Goal: Leave review/rating

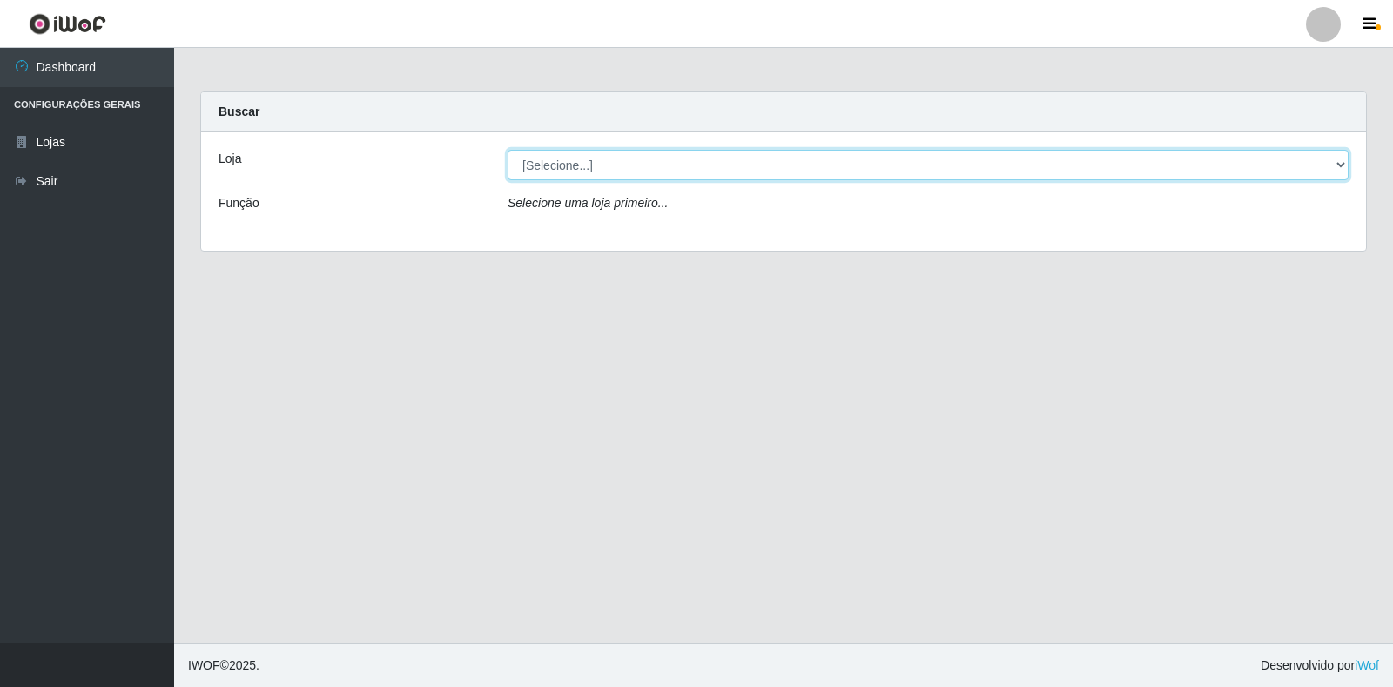
click at [553, 162] on select "[Selecione...] Atacado Vem - Loja 30 Laranjeiras Velha" at bounding box center [928, 165] width 841 height 30
select select "495"
click at [508, 150] on select "[Selecione...] Atacado Vem - Loja 30 Laranjeiras Velha" at bounding box center [928, 165] width 841 height 30
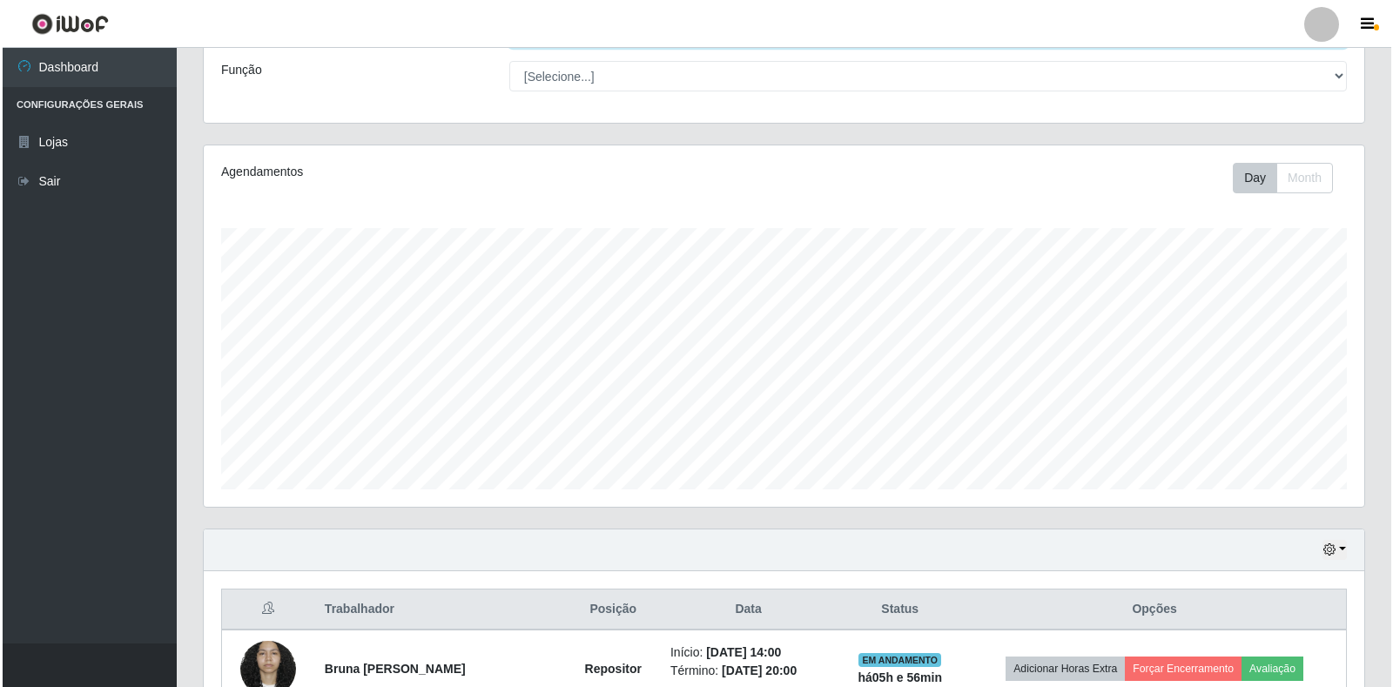
scroll to position [314, 0]
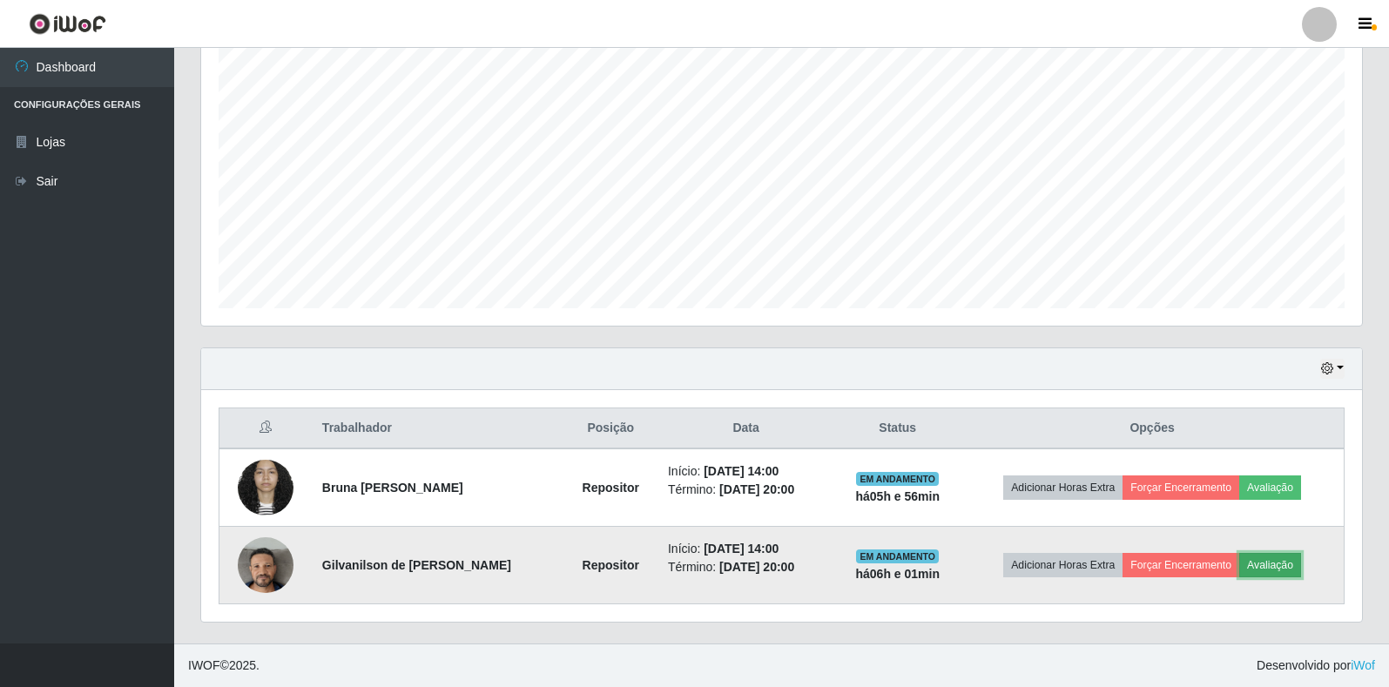
click at [1275, 565] on button "Avaliação" at bounding box center [1270, 565] width 62 height 24
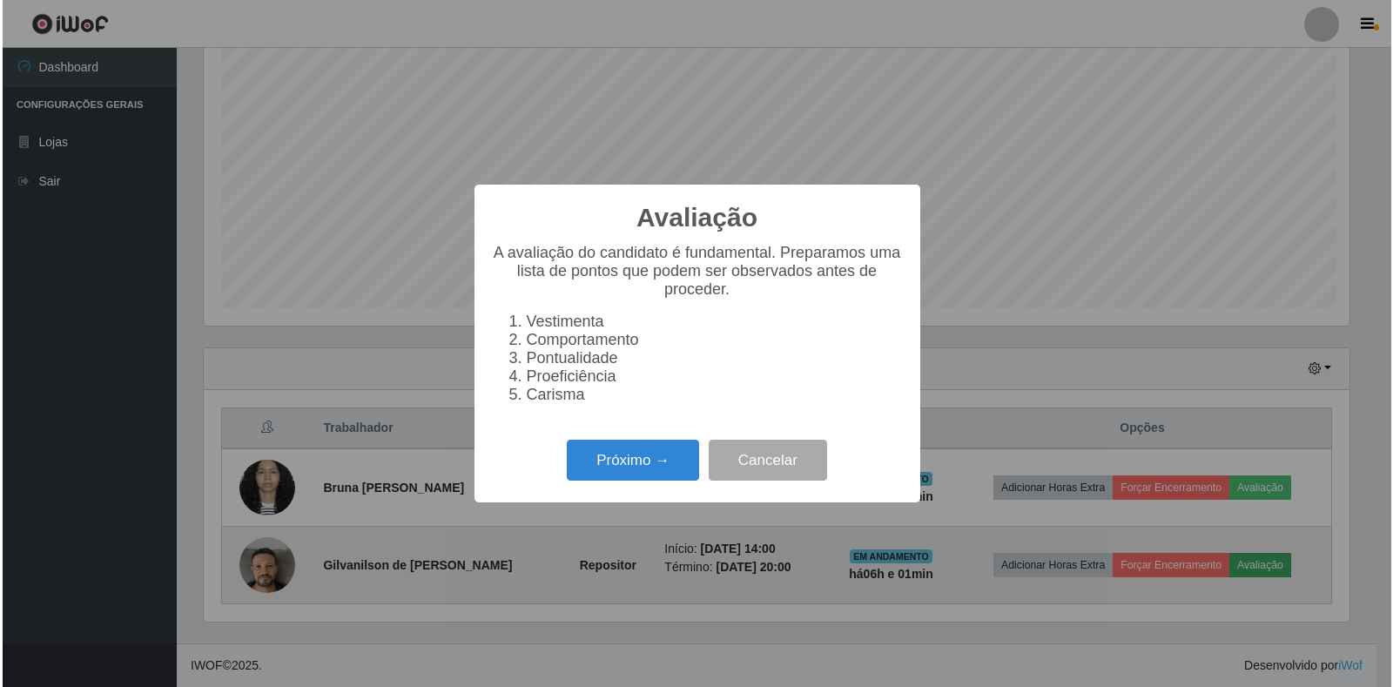
scroll to position [361, 1150]
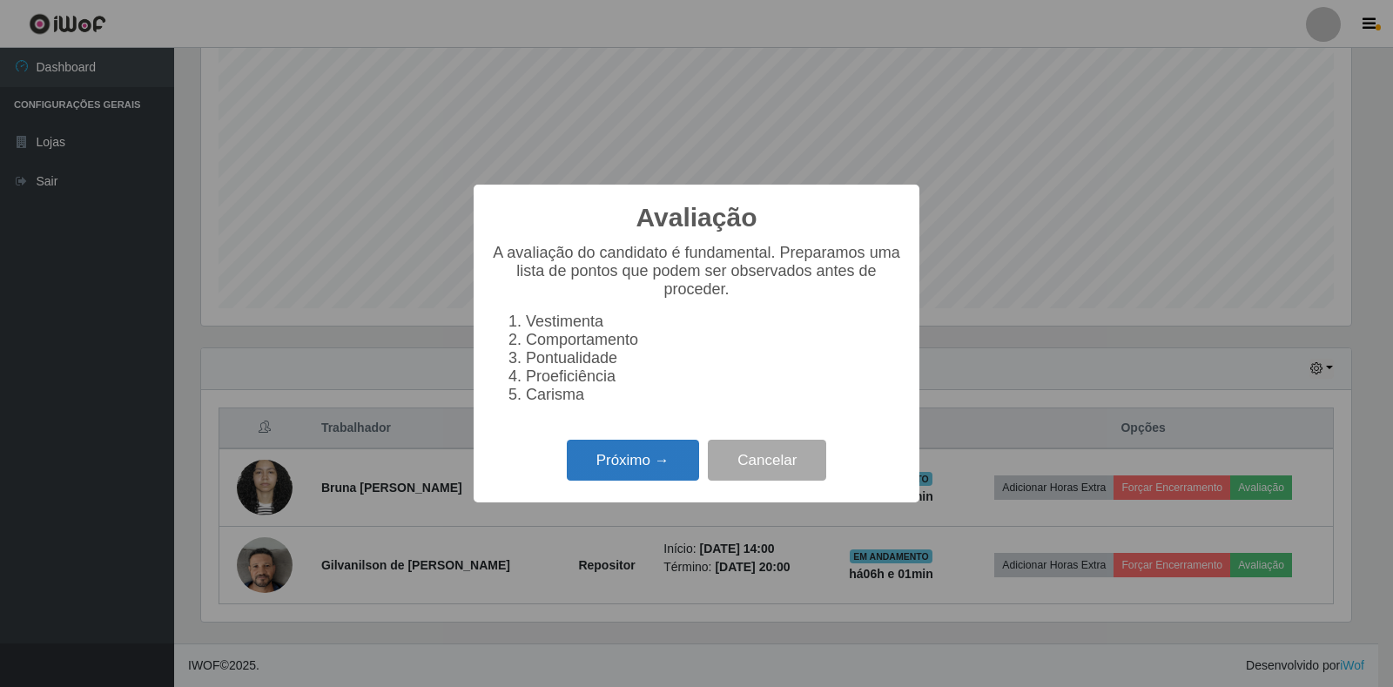
click at [613, 478] on button "Próximo →" at bounding box center [633, 460] width 132 height 41
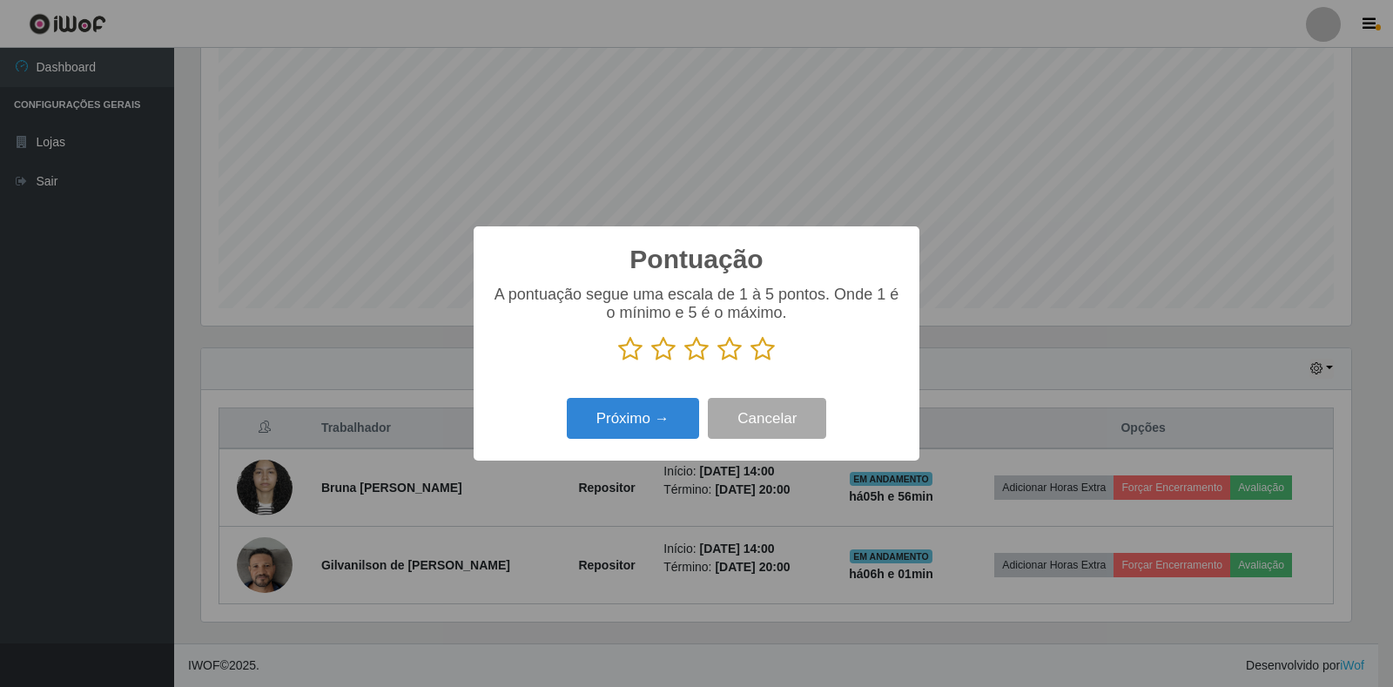
scroll to position [870509, 869720]
click at [759, 354] on icon at bounding box center [763, 349] width 24 height 26
click at [751, 362] on input "radio" at bounding box center [751, 362] width 0 height 0
click at [630, 438] on button "Próximo →" at bounding box center [633, 418] width 132 height 41
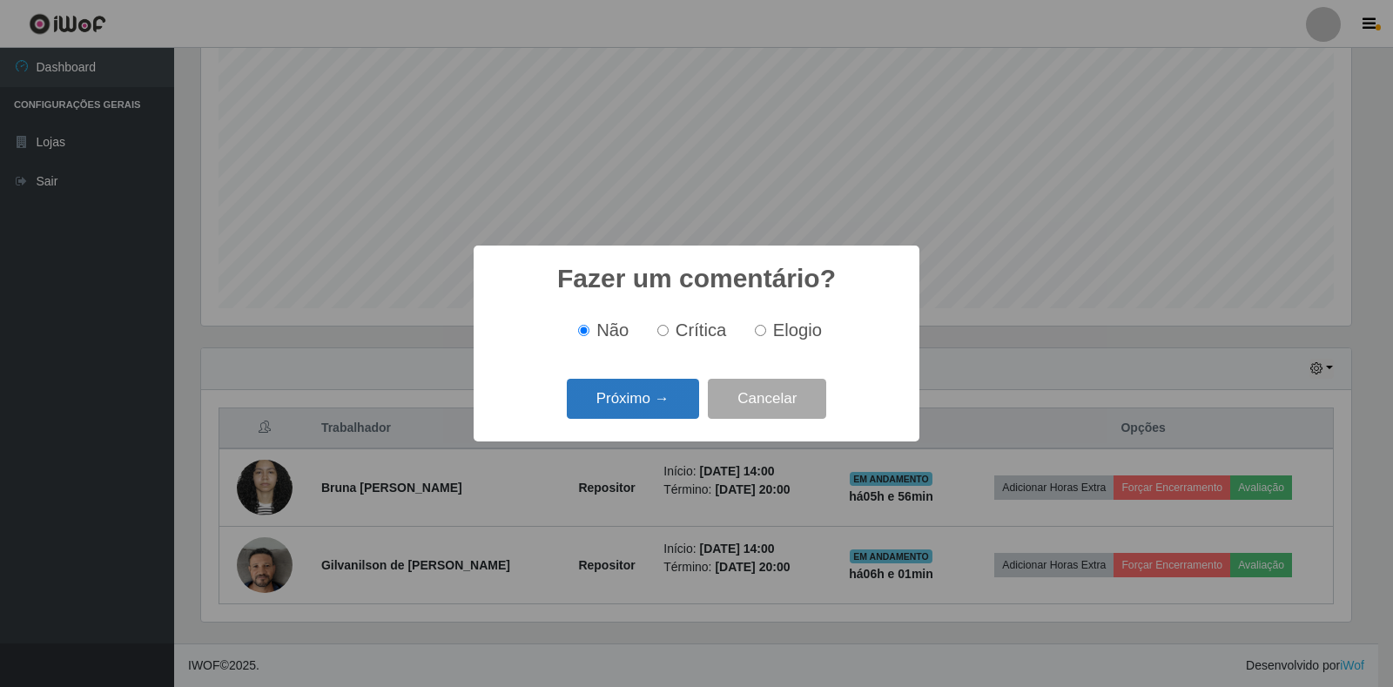
click at [655, 415] on button "Próximo →" at bounding box center [633, 399] width 132 height 41
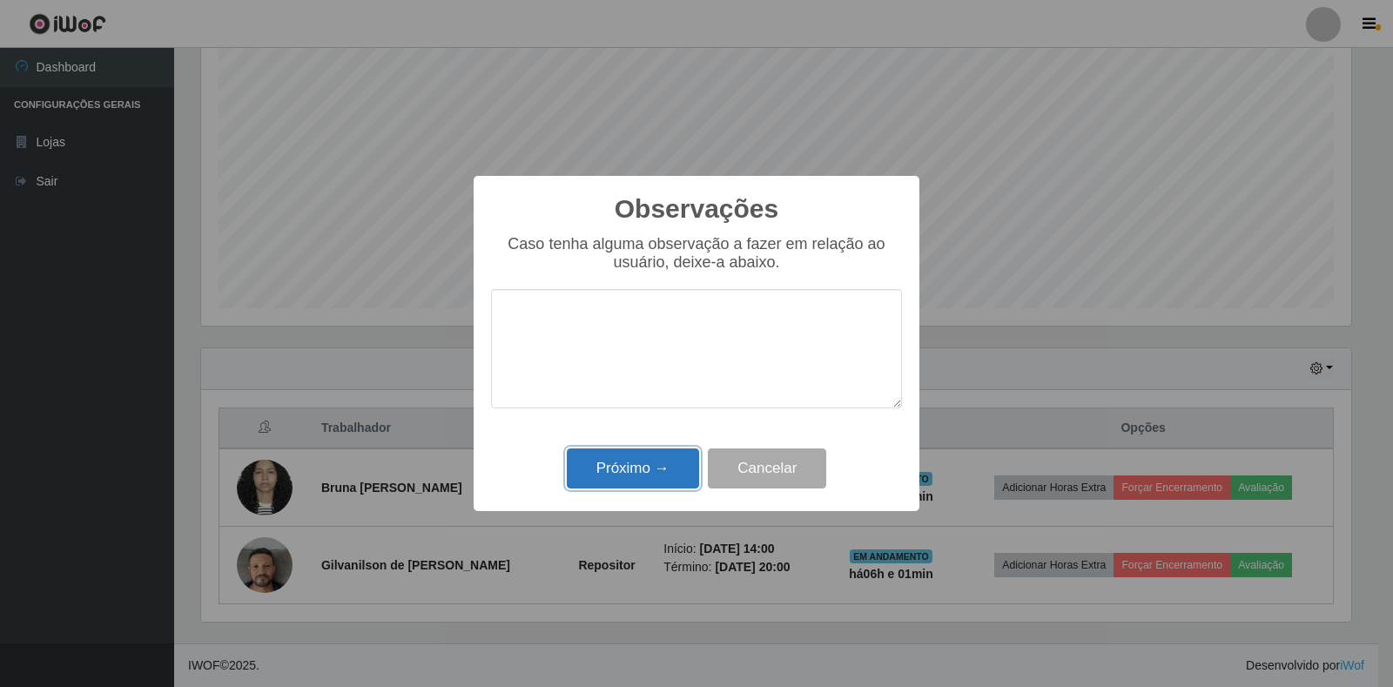
click at [659, 467] on button "Próximo →" at bounding box center [633, 468] width 132 height 41
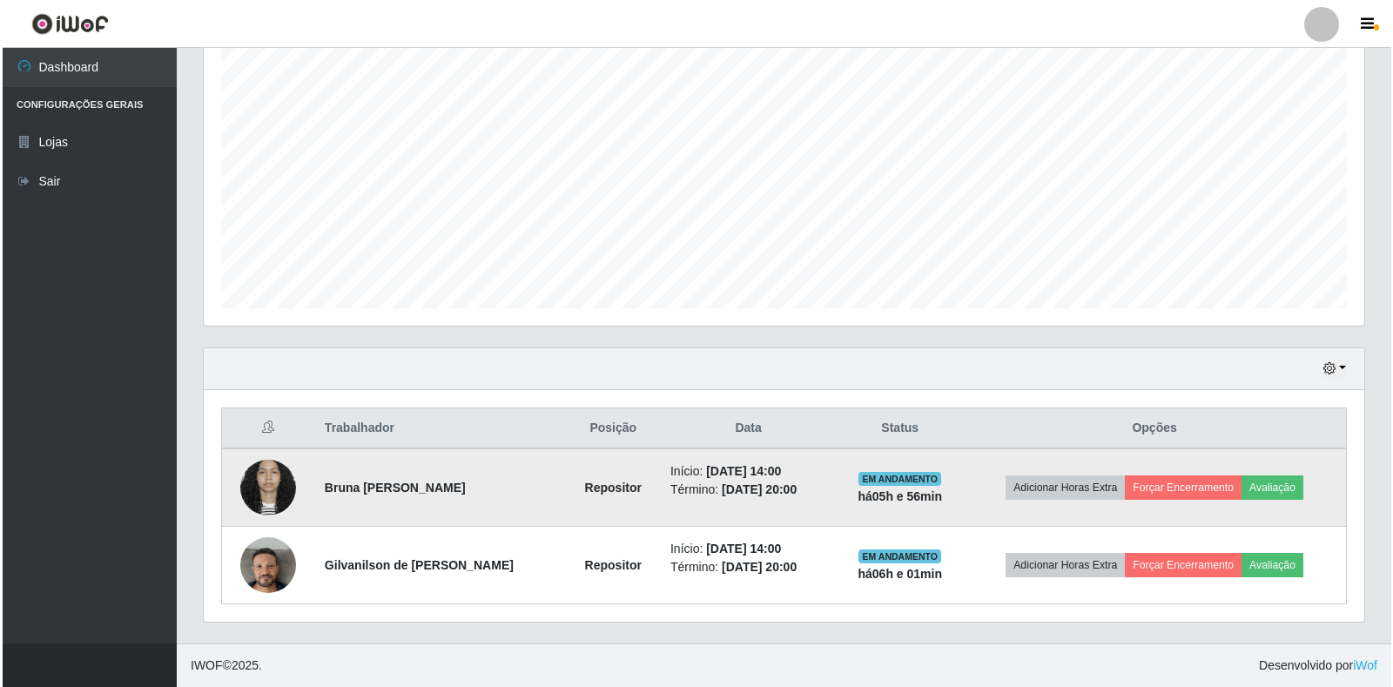
scroll to position [361, 1161]
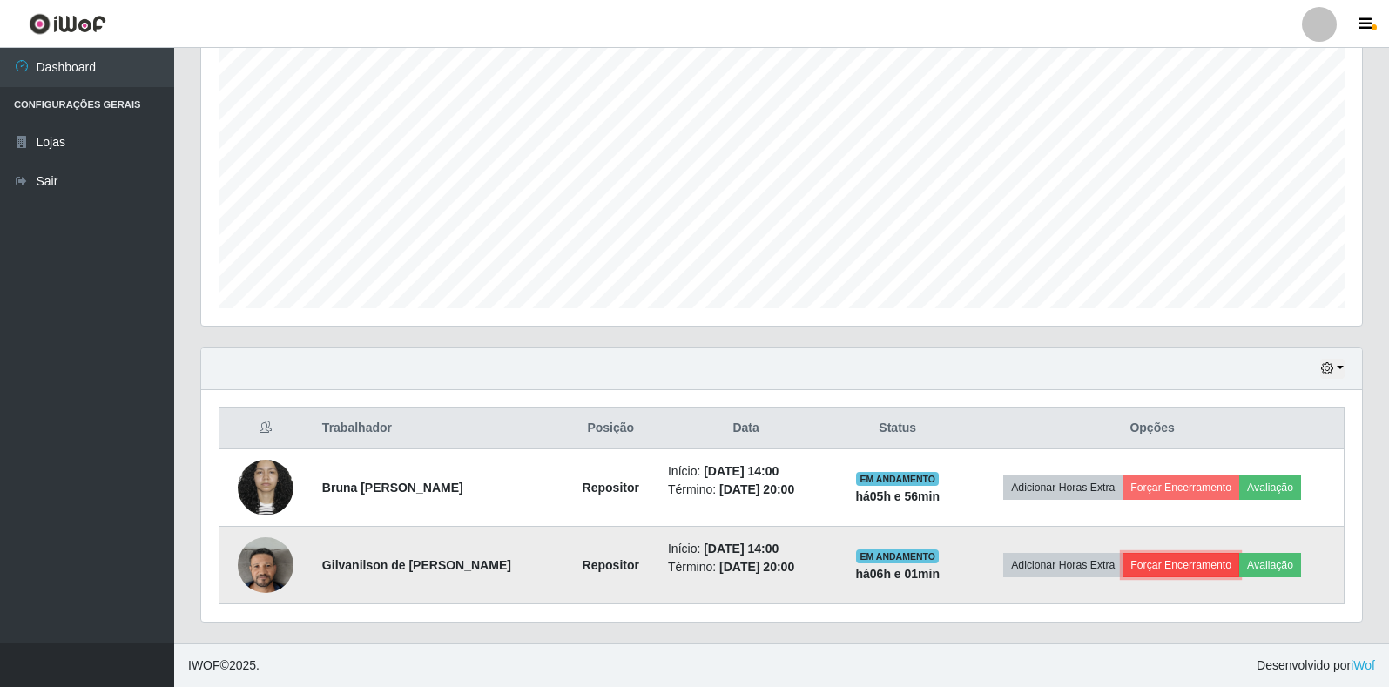
click at [1173, 566] on button "Forçar Encerramento" at bounding box center [1181, 565] width 117 height 24
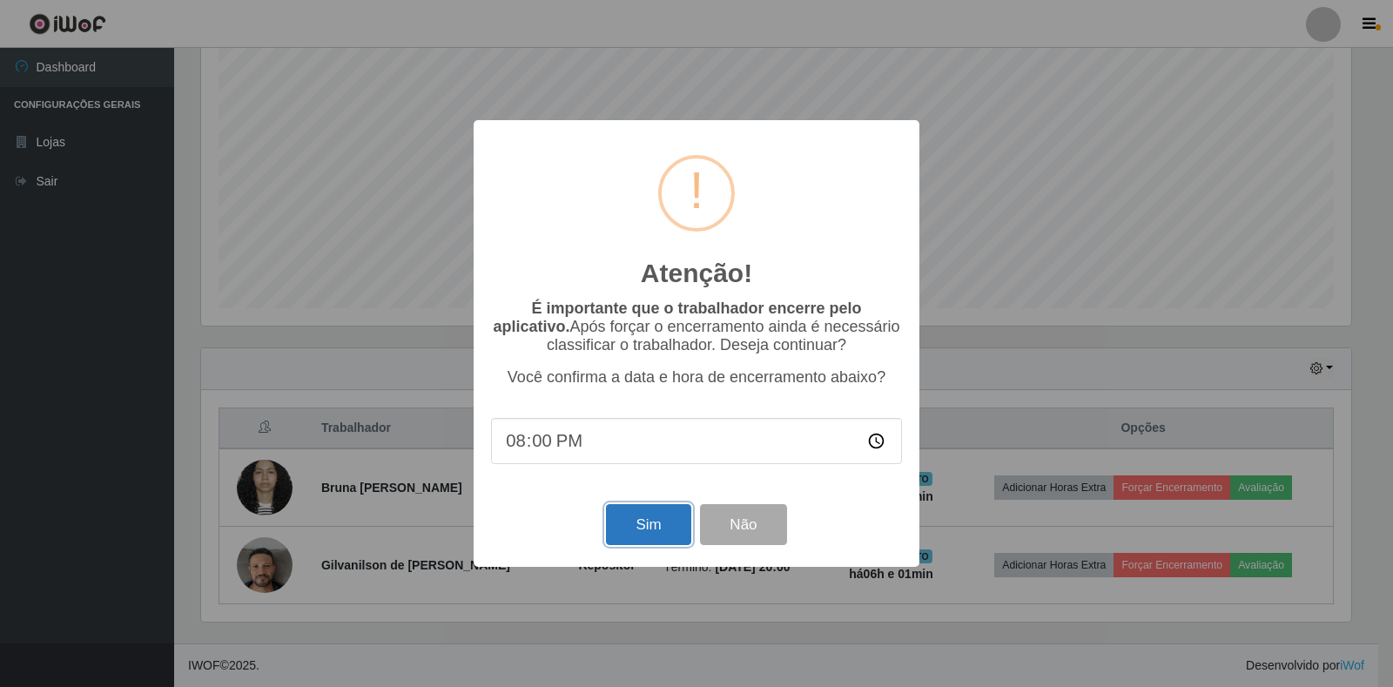
click at [631, 535] on button "Sim" at bounding box center [648, 524] width 84 height 41
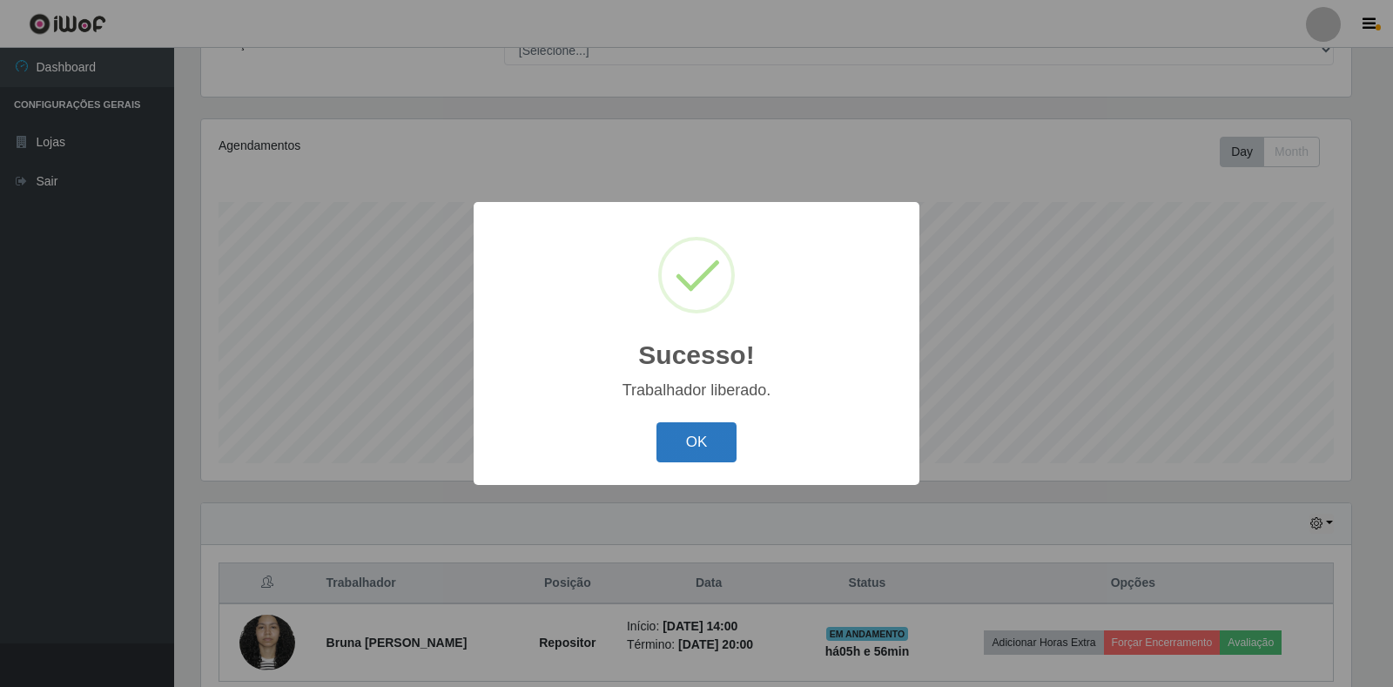
click at [694, 433] on button "OK" at bounding box center [697, 442] width 81 height 41
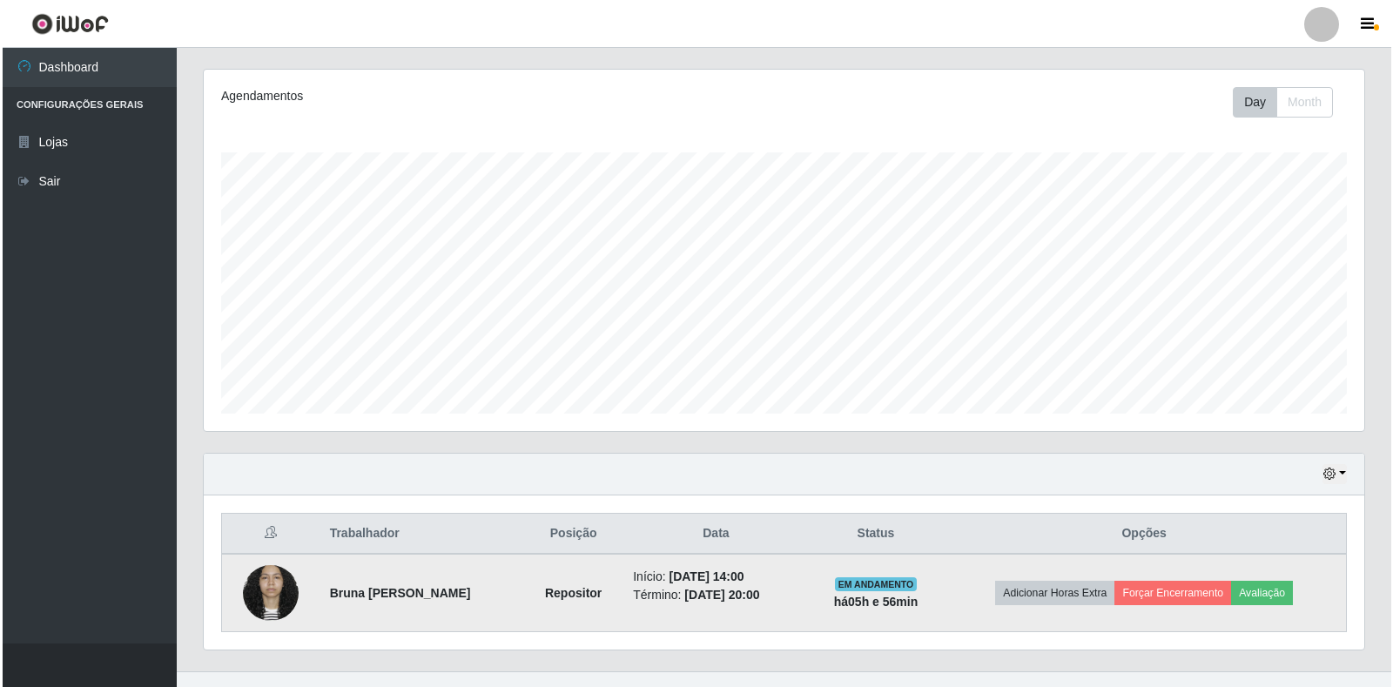
scroll to position [237, 0]
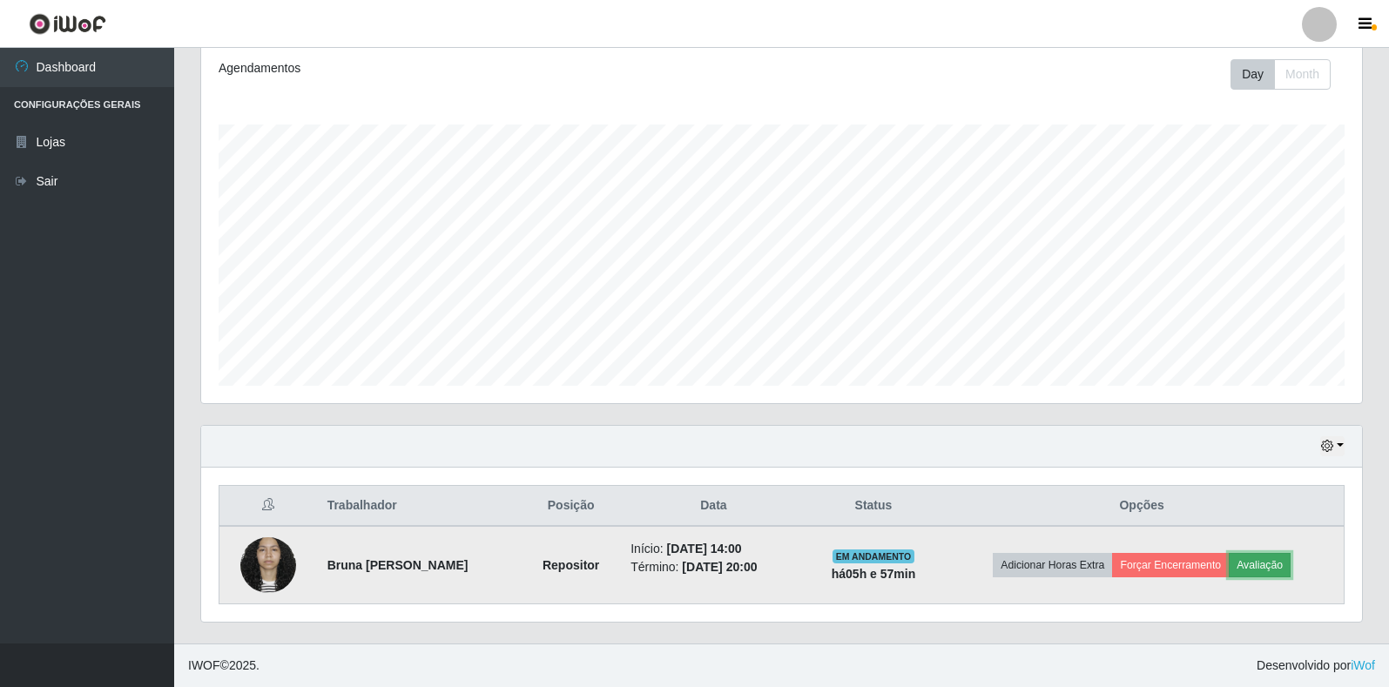
click at [1288, 565] on button "Avaliação" at bounding box center [1260, 565] width 62 height 24
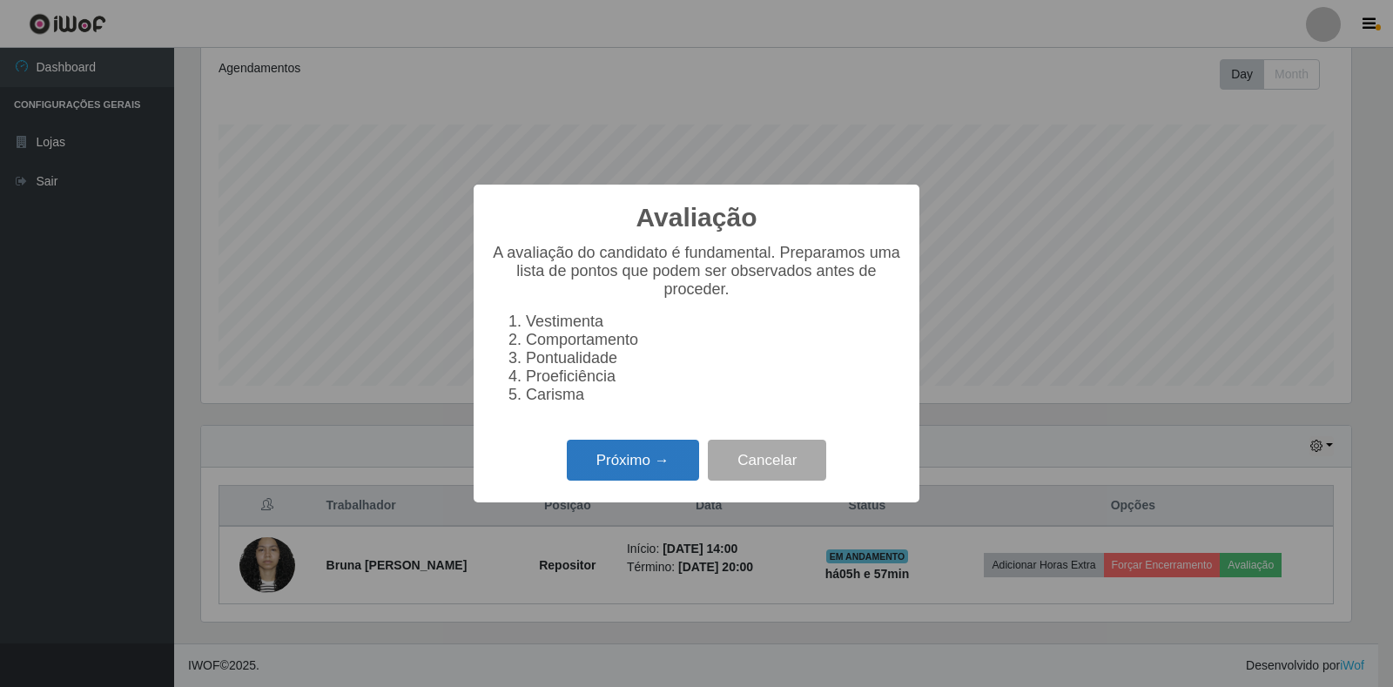
click at [657, 473] on button "Próximo →" at bounding box center [633, 460] width 132 height 41
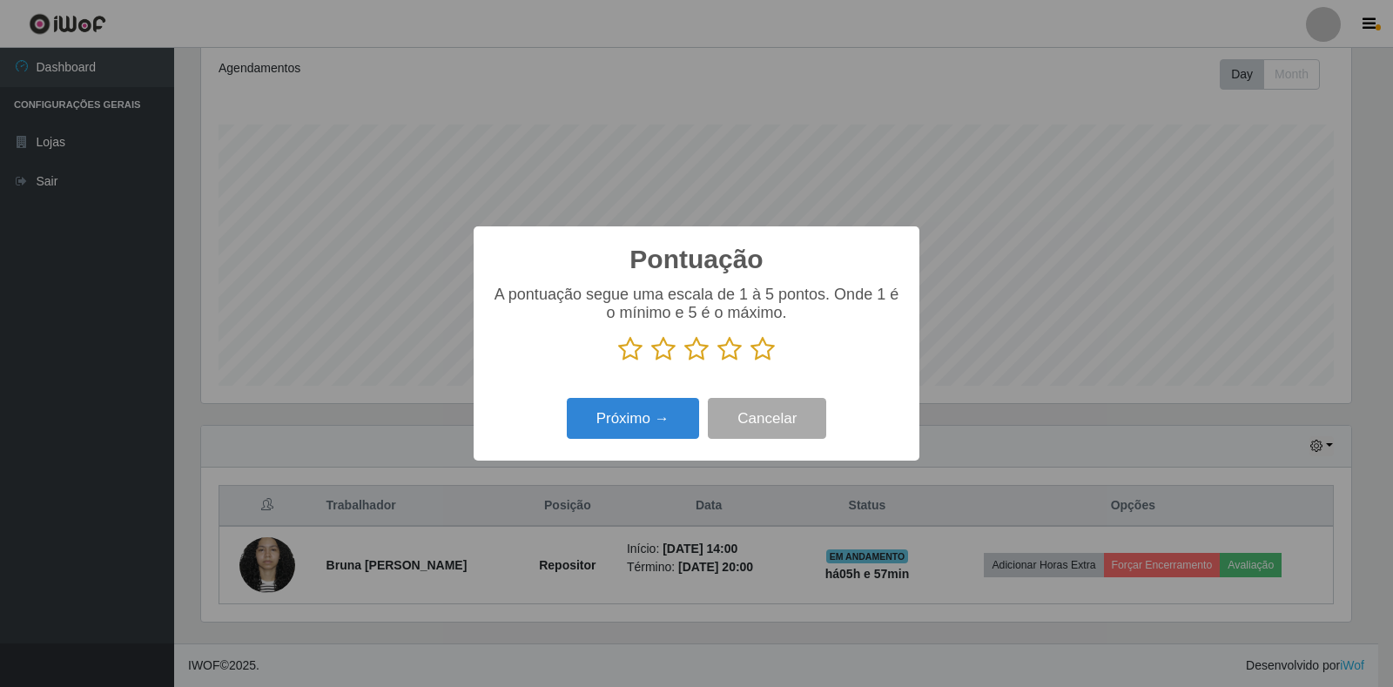
scroll to position [870509, 869720]
click at [772, 352] on icon at bounding box center [763, 349] width 24 height 26
click at [751, 362] on input "radio" at bounding box center [751, 362] width 0 height 0
click at [635, 416] on button "Próximo →" at bounding box center [633, 418] width 132 height 41
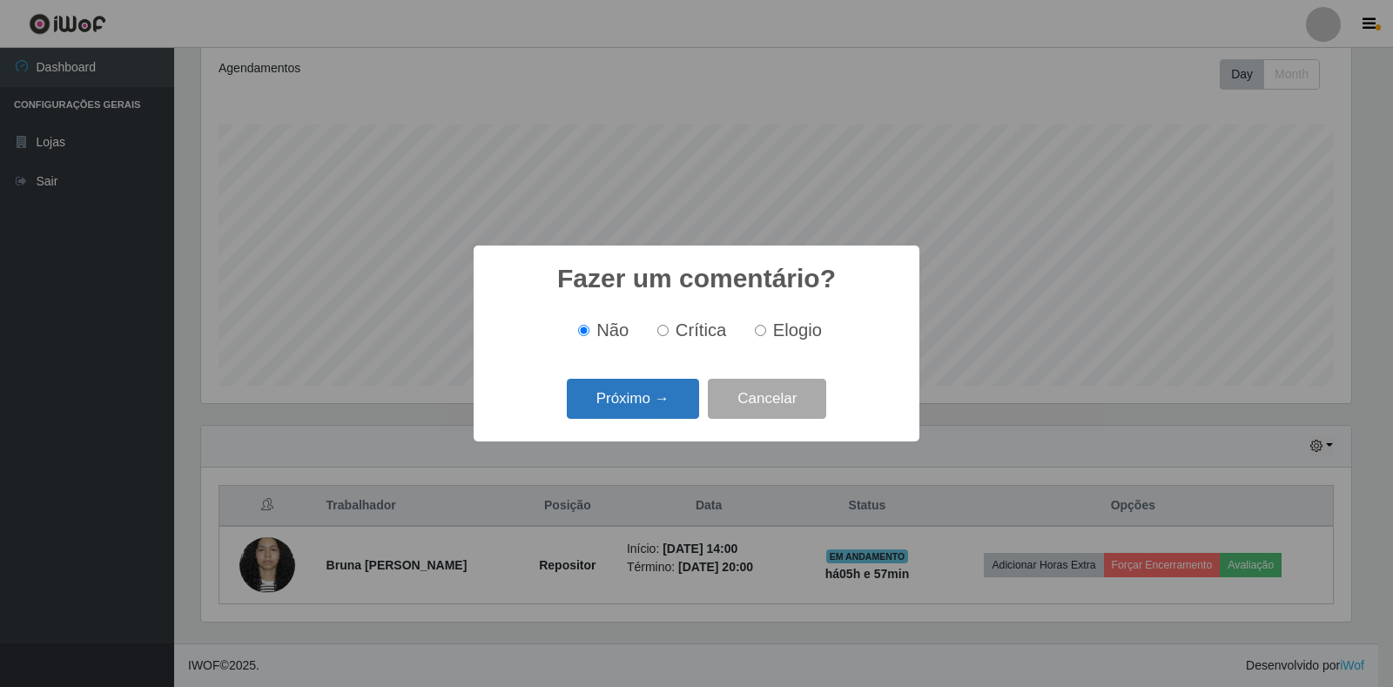
click at [641, 408] on button "Próximo →" at bounding box center [633, 399] width 132 height 41
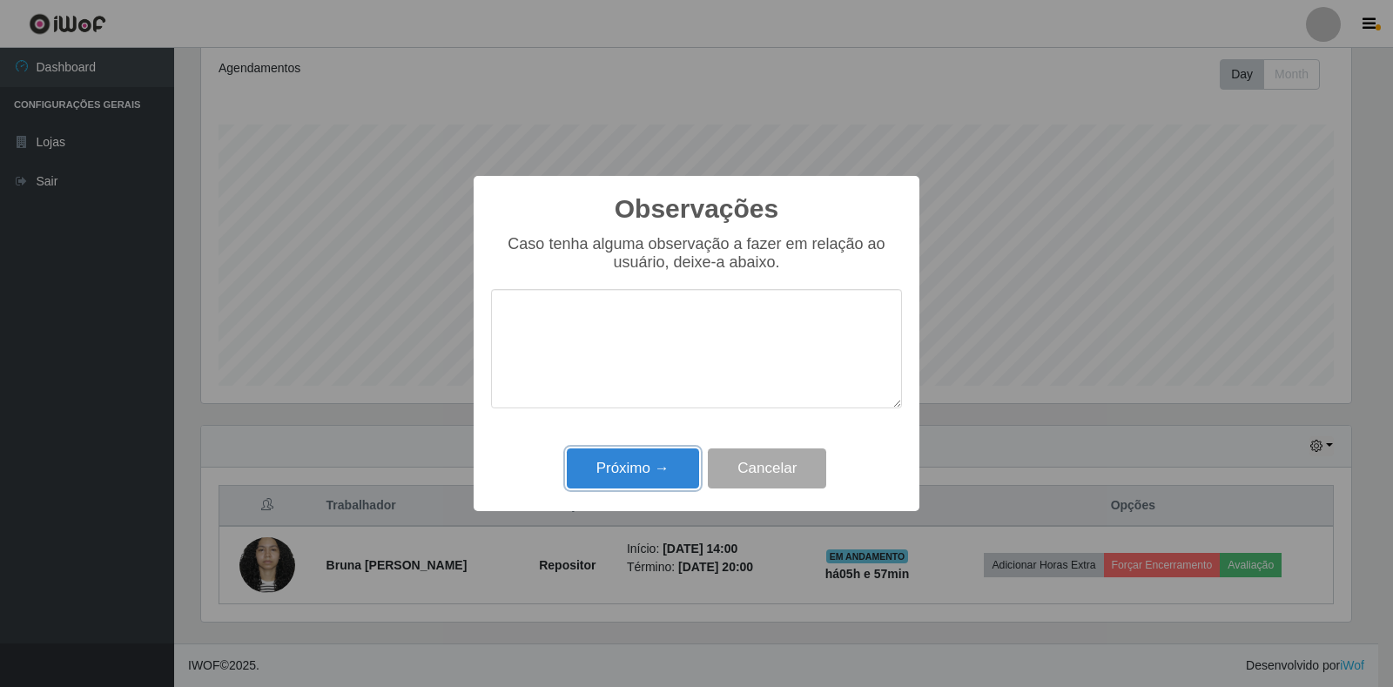
click at [644, 475] on button "Próximo →" at bounding box center [633, 468] width 132 height 41
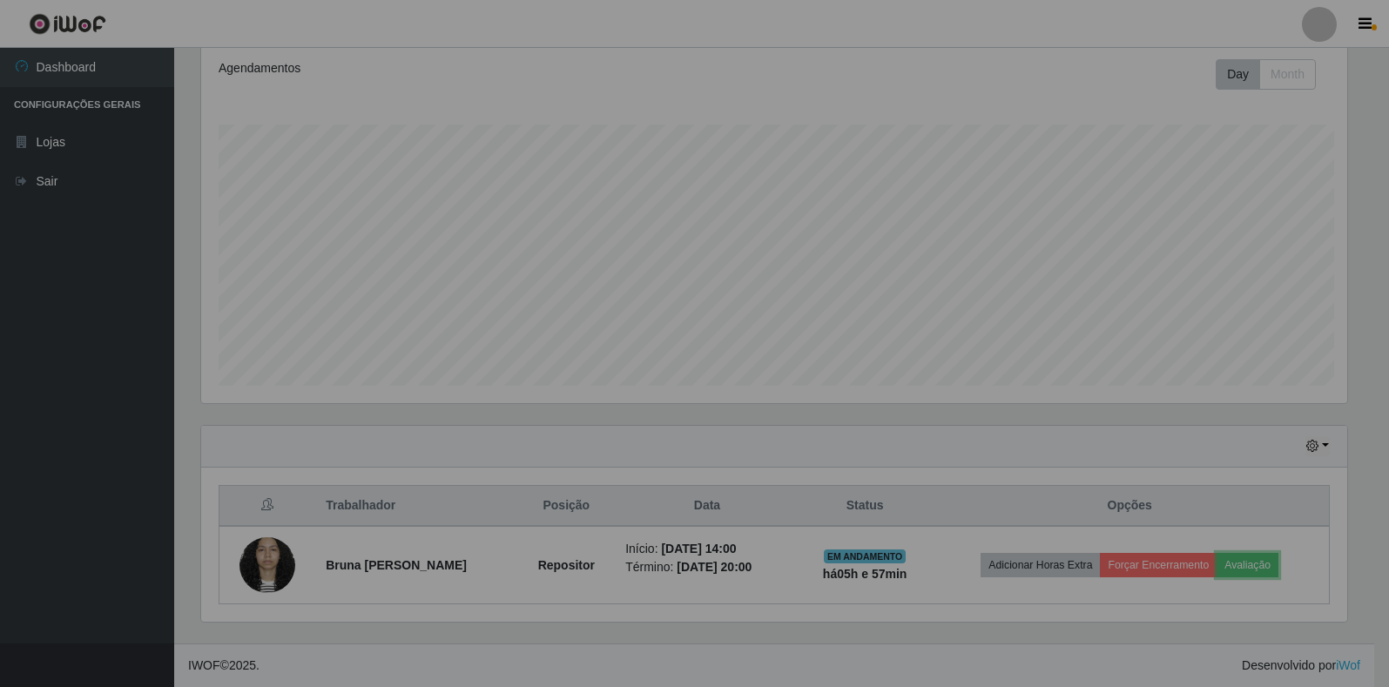
scroll to position [361, 1161]
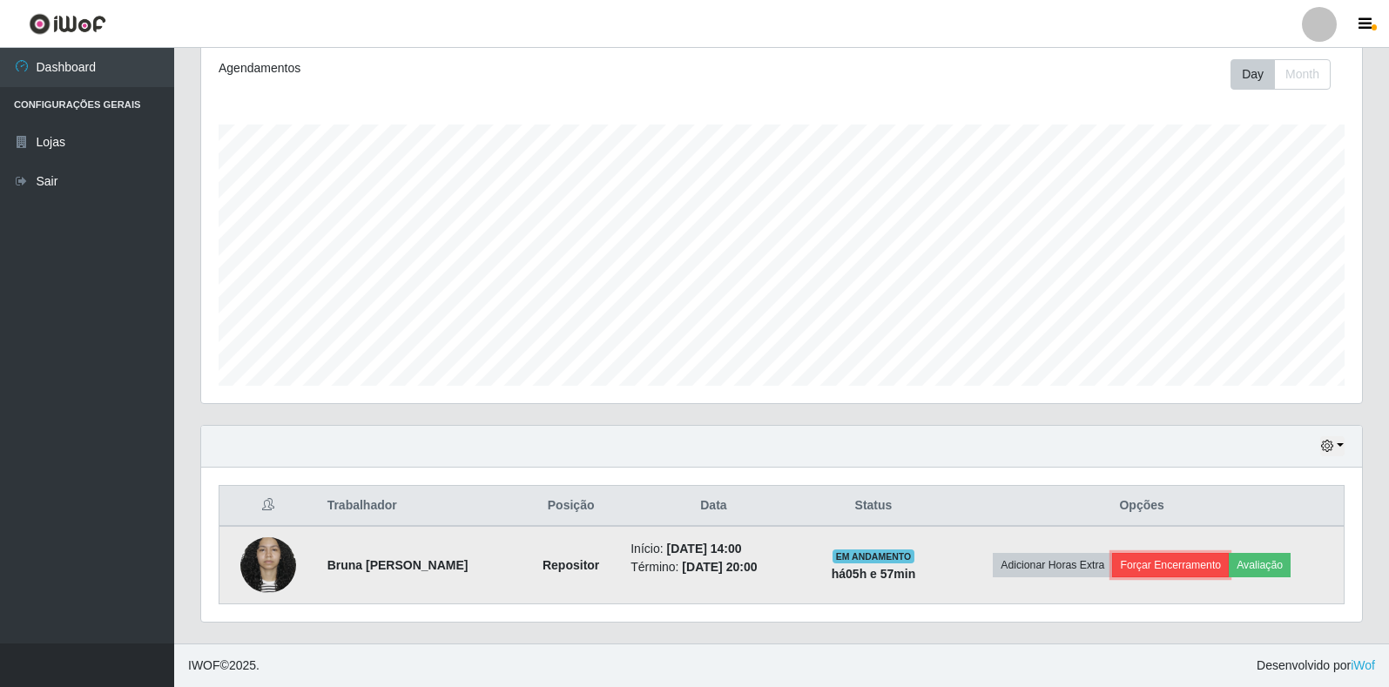
click at [1178, 563] on button "Forçar Encerramento" at bounding box center [1170, 565] width 117 height 24
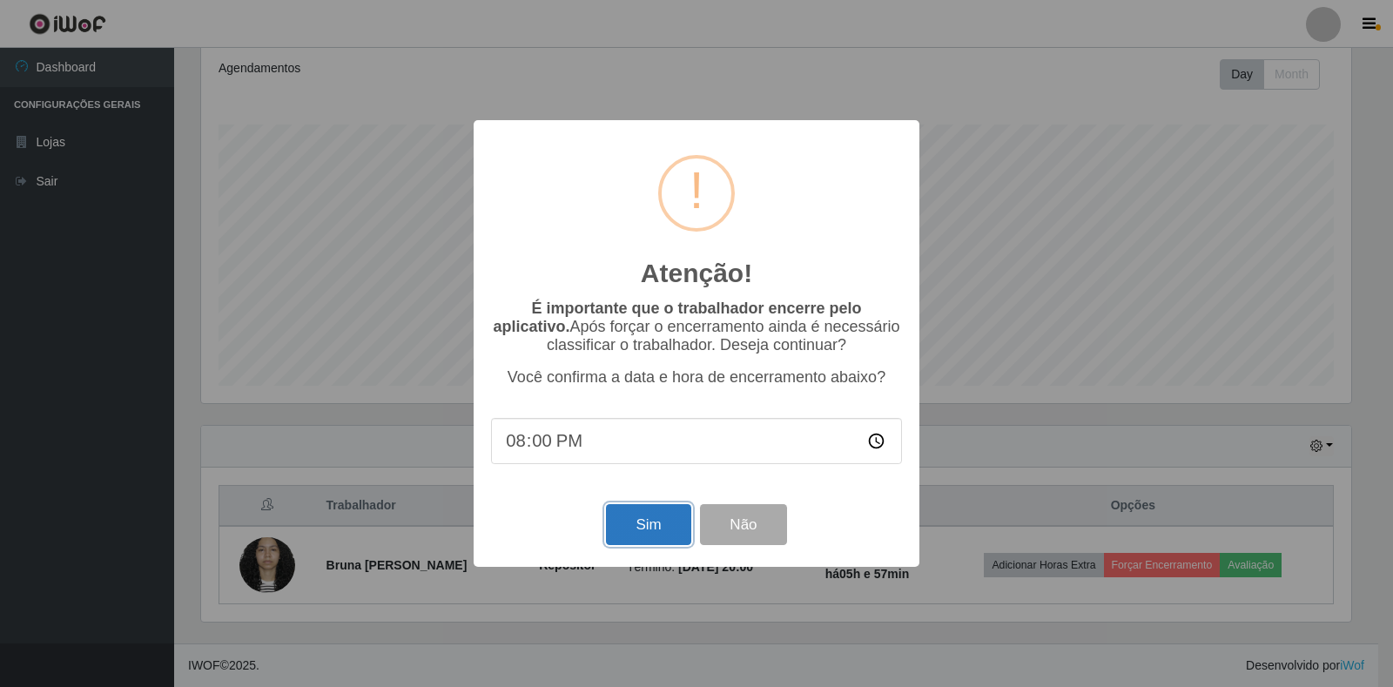
click at [664, 534] on button "Sim" at bounding box center [648, 524] width 84 height 41
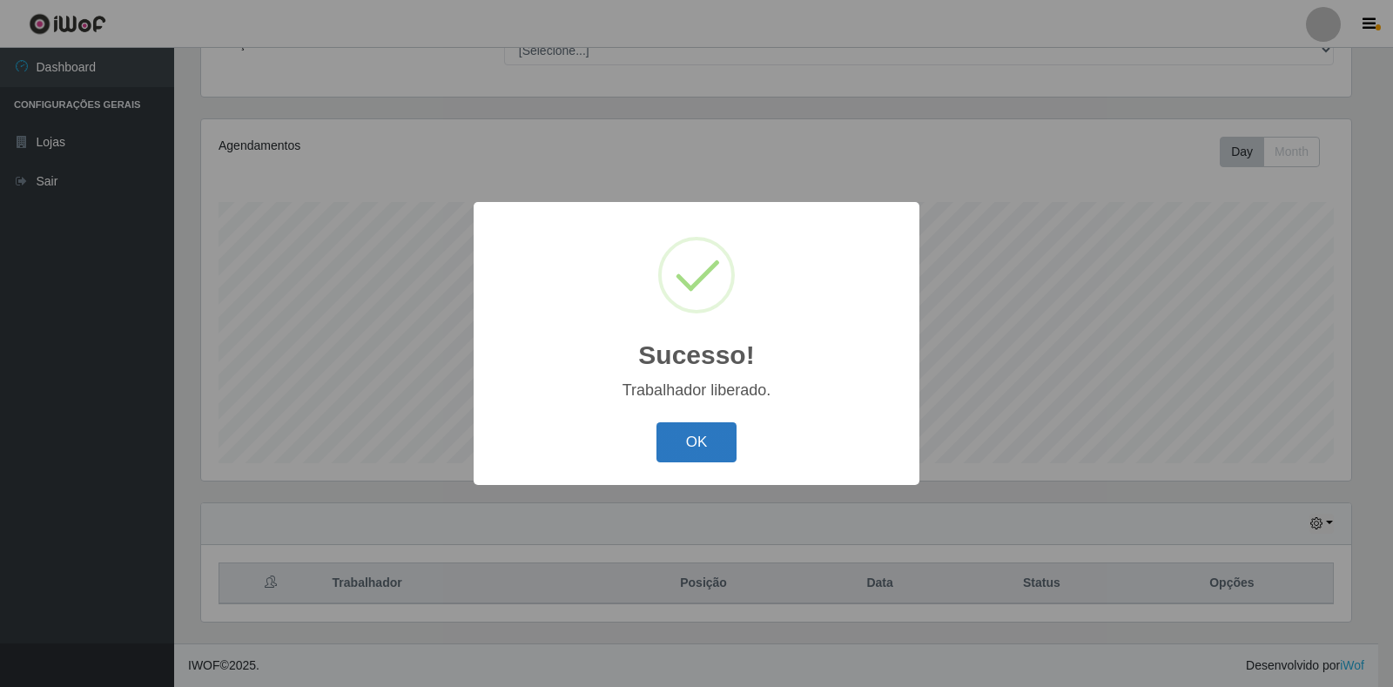
click at [687, 451] on button "OK" at bounding box center [697, 442] width 81 height 41
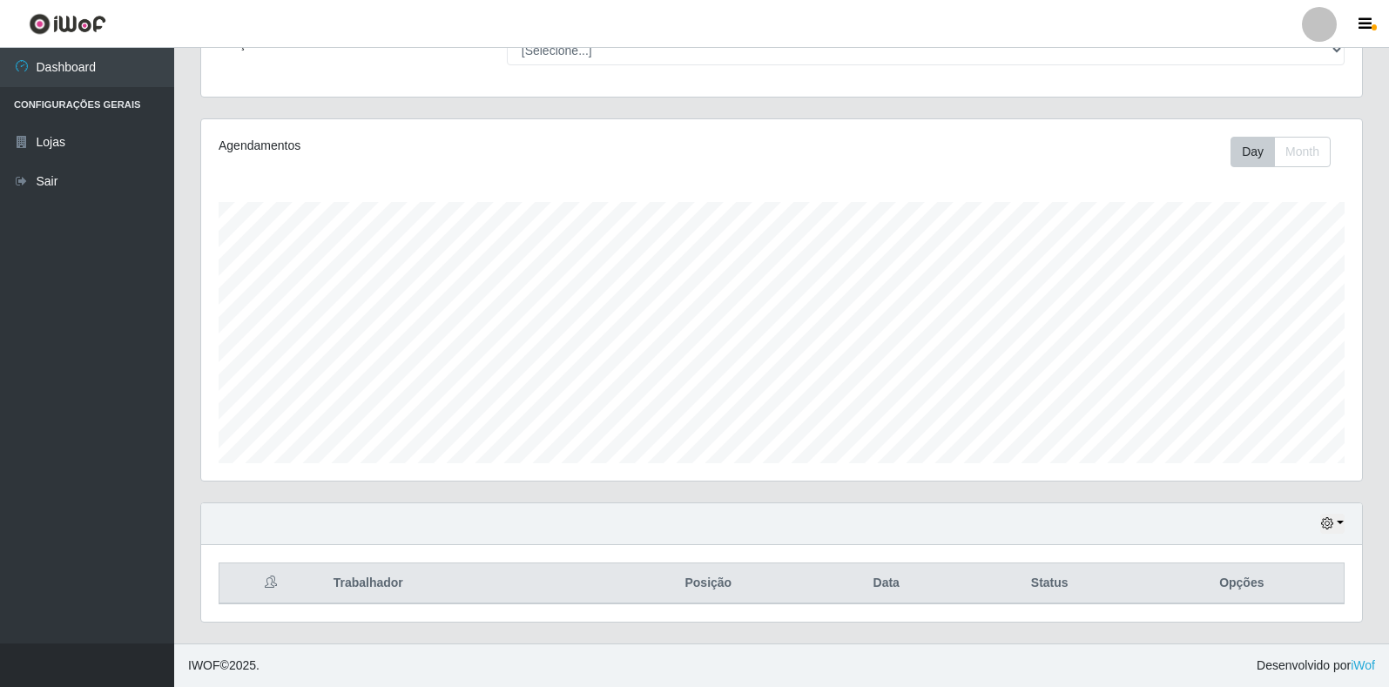
scroll to position [0, 0]
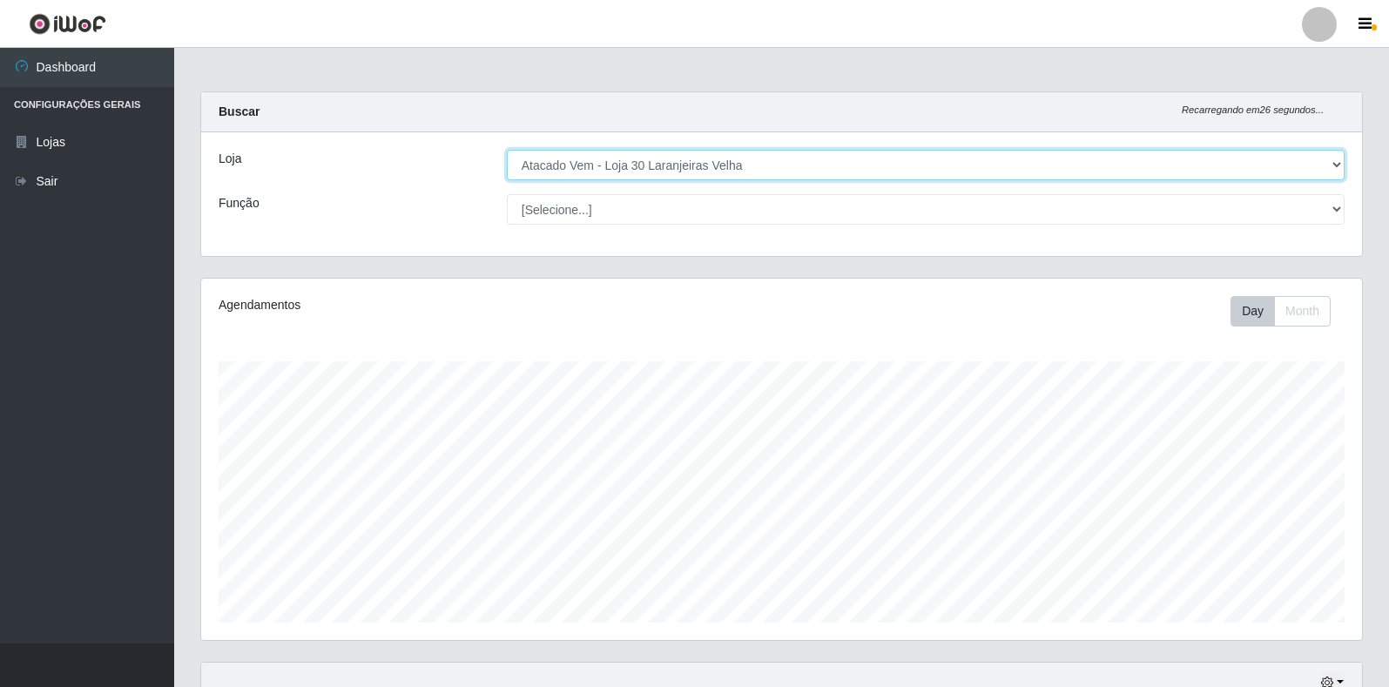
click at [637, 161] on select "[Selecione...] Atacado Vem - Loja 30 Laranjeiras Velha" at bounding box center [926, 165] width 838 height 30
click at [507, 150] on select "[Selecione...] Atacado Vem - Loja 30 Laranjeiras Velha" at bounding box center [926, 165] width 838 height 30
